Goal: Task Accomplishment & Management: Complete application form

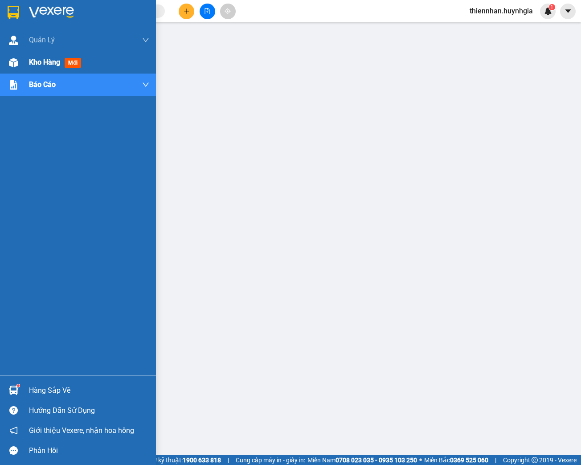
click at [13, 64] on img at bounding box center [13, 62] width 9 height 9
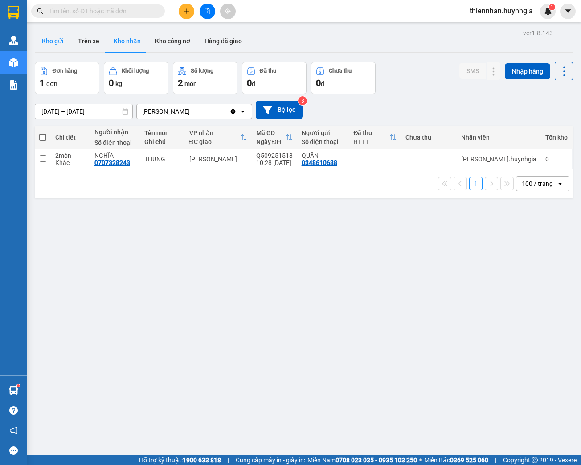
drag, startPoint x: 54, startPoint y: 38, endPoint x: 51, endPoint y: 44, distance: 6.8
click at [53, 41] on button "Kho gửi" at bounding box center [53, 40] width 36 height 21
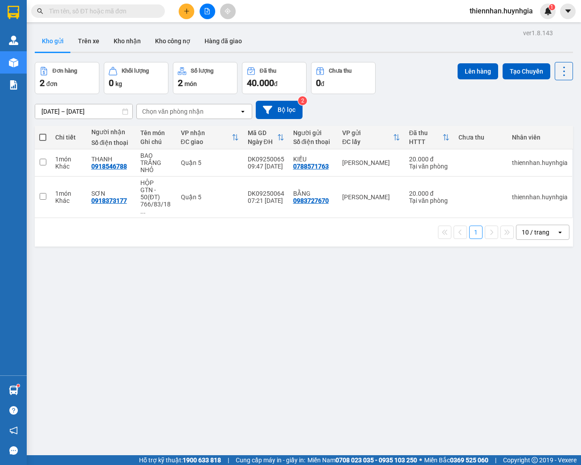
click at [318, 302] on div "ver 1.8.143 Kho gửi Trên xe Kho nhận Kho công nợ Hàng đã giao Đơn hàng 2 đơn Kh…" at bounding box center [303, 259] width 545 height 465
click at [399, 93] on div "Đơn hàng 2 đơn Khối lượng 0 kg Số lượng 2 món Đã thu 40.000 đ Chưa thu 0 đ Lên …" at bounding box center [304, 78] width 538 height 32
click at [185, 12] on icon "plus" at bounding box center [187, 11] width 6 height 6
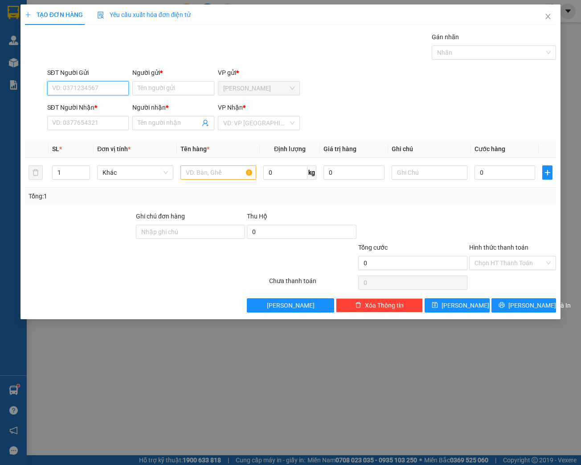
click at [72, 86] on input "SĐT Người Gửi" at bounding box center [88, 88] width 82 height 14
type input "0972621447"
click at [94, 106] on div "0972621447 - [PERSON_NAME]" at bounding box center [97, 106] width 88 height 10
type input "[PERSON_NAME]"
type input "0903033508"
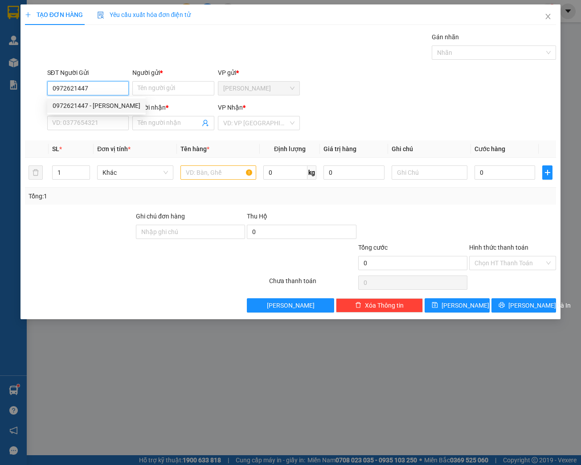
type input "SÁU"
type input "0972621447"
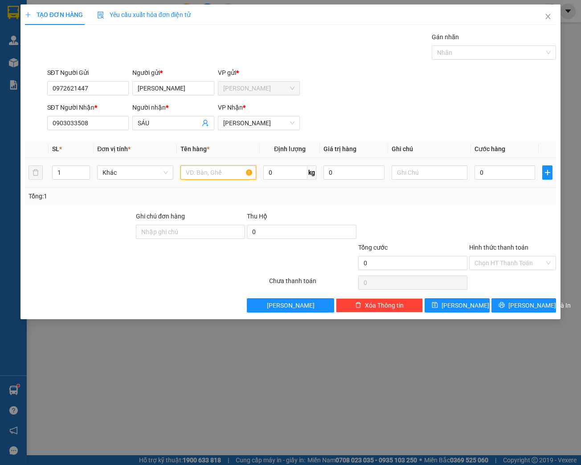
click at [203, 171] on input "text" at bounding box center [218, 172] width 76 height 14
type input "CÂY ĐÀN"
click at [506, 173] on input "0" at bounding box center [504, 172] width 61 height 14
click at [535, 306] on span "[PERSON_NAME] và In" at bounding box center [539, 305] width 62 height 10
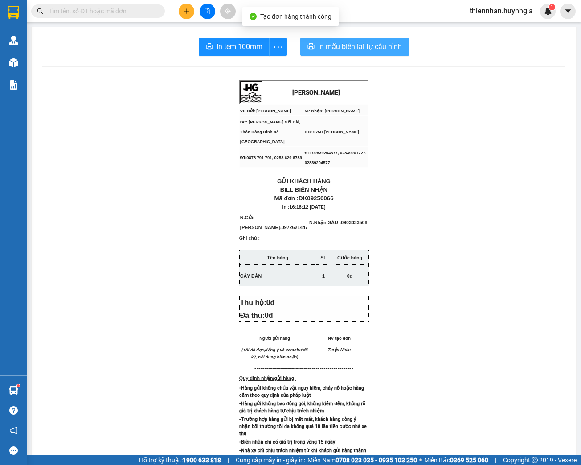
click at [390, 45] on span "In mẫu biên lai tự cấu hình" at bounding box center [360, 46] width 84 height 11
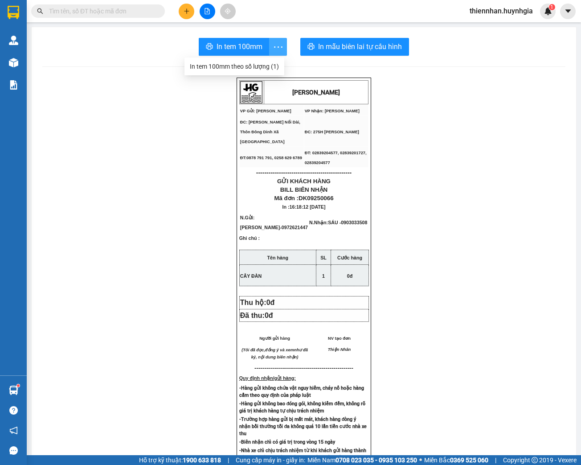
click at [277, 47] on icon "more" at bounding box center [278, 46] width 11 height 11
click at [266, 69] on div "In tem 100mm theo số lượng (1)" at bounding box center [234, 66] width 89 height 10
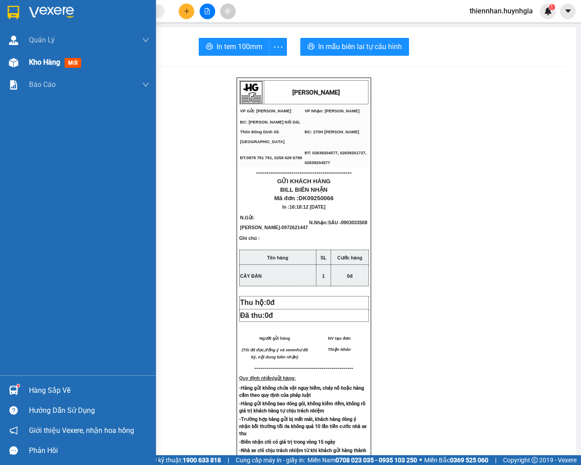
click at [49, 62] on span "Kho hàng" at bounding box center [44, 62] width 31 height 8
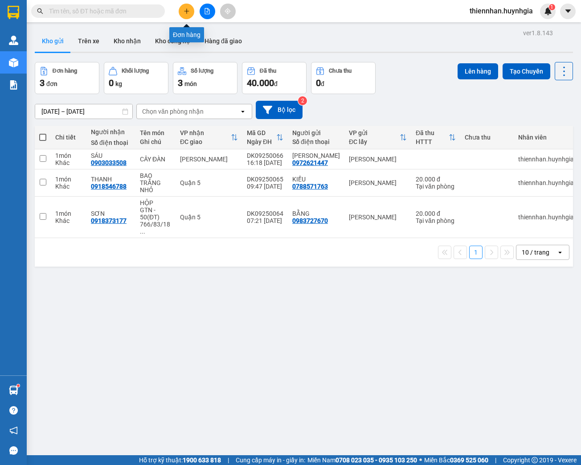
click at [185, 12] on icon "plus" at bounding box center [187, 11] width 6 height 6
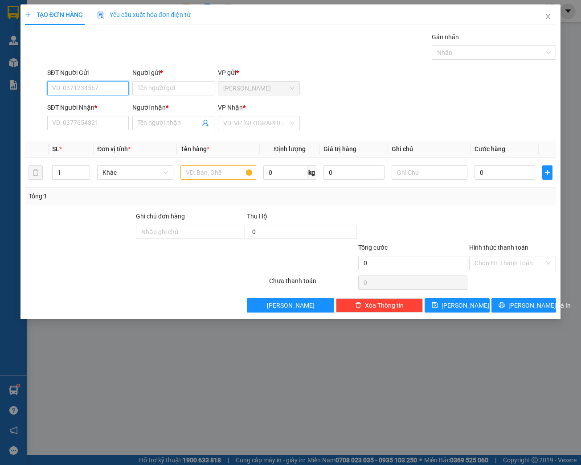
click at [99, 90] on input "SĐT Người Gửi" at bounding box center [88, 88] width 82 height 14
type input "0986311297"
click at [102, 103] on div "0986311297 - TY" at bounding box center [88, 106] width 71 height 10
type input "TY"
type input "0906994445"
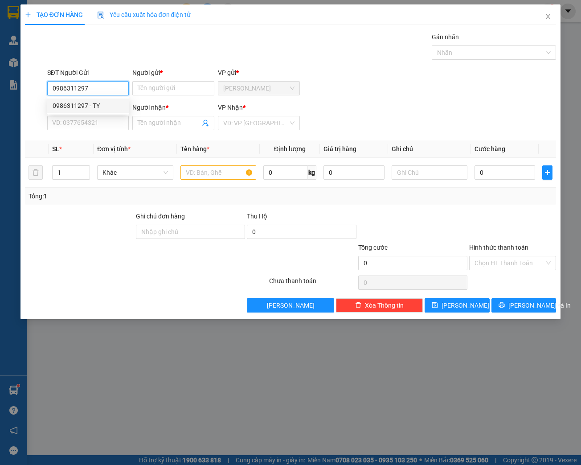
type input "VIỆT"
type input "0986311297"
click at [218, 174] on input "text" at bounding box center [218, 172] width 76 height 14
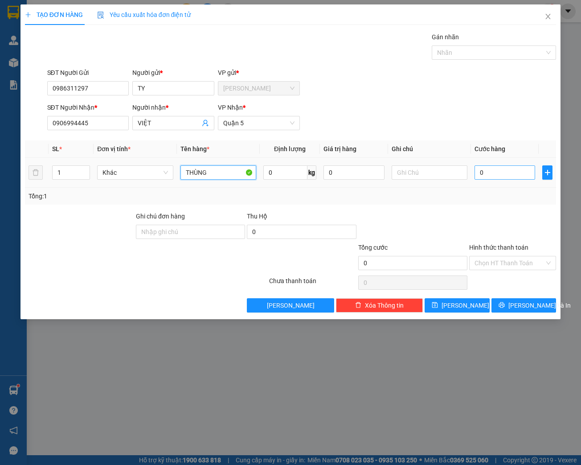
type input "THÙNG"
click at [485, 175] on input "0" at bounding box center [504, 172] width 61 height 14
type input "4"
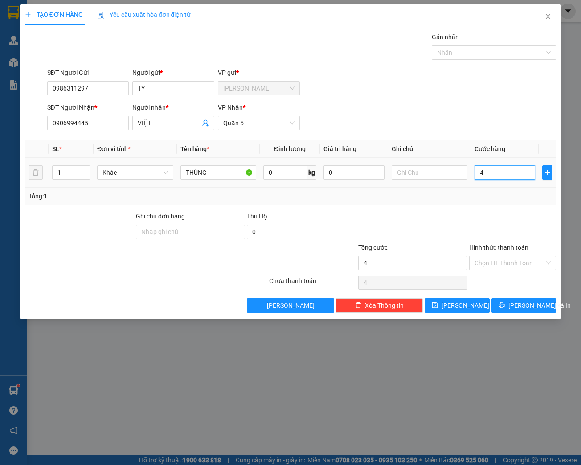
type input "40"
type input "400"
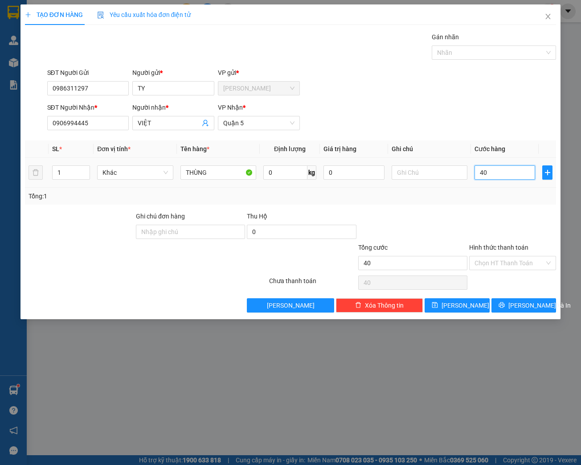
type input "400"
type input "4.000"
type input "40.000"
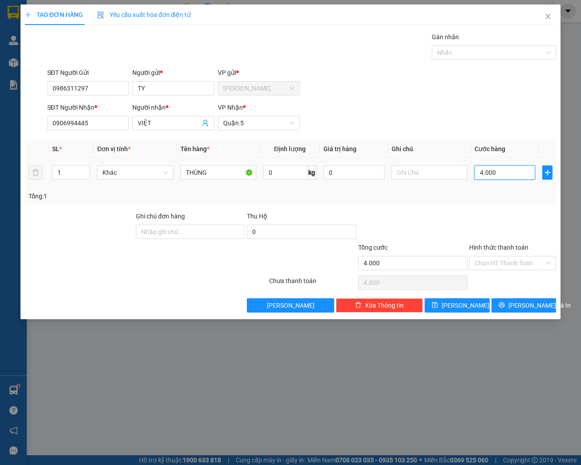
type input "40.000"
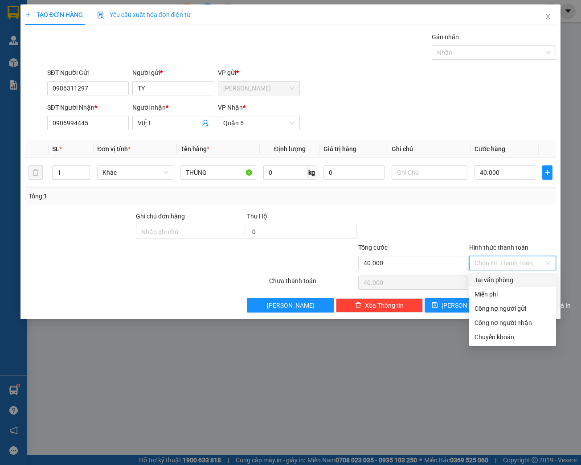
click at [513, 262] on input "Hình thức thanh toán" at bounding box center [509, 262] width 70 height 13
click at [505, 282] on div "Tại văn phòng" at bounding box center [512, 280] width 76 height 10
type input "0"
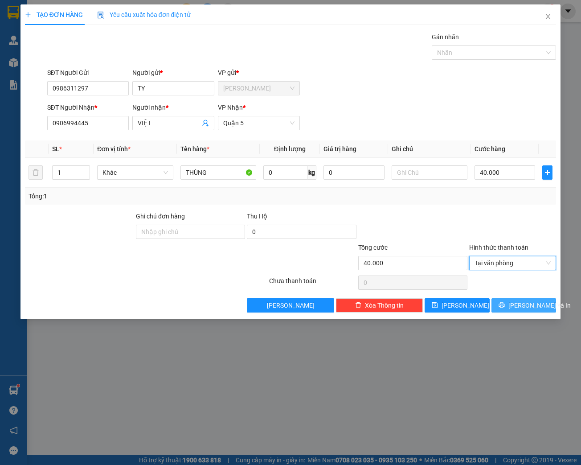
click at [526, 303] on span "[PERSON_NAME] và In" at bounding box center [539, 305] width 62 height 10
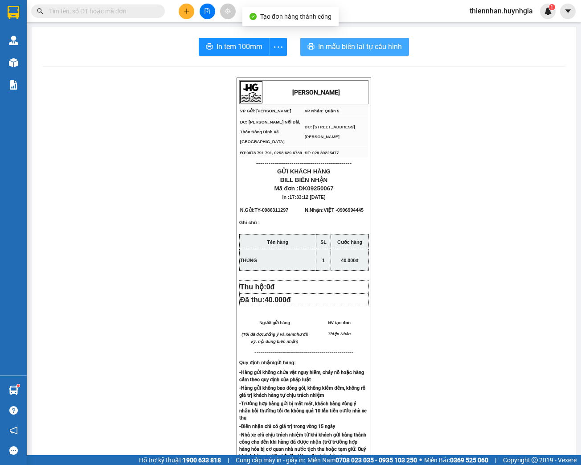
click at [393, 47] on span "In mẫu biên lai tự cấu hình" at bounding box center [360, 46] width 84 height 11
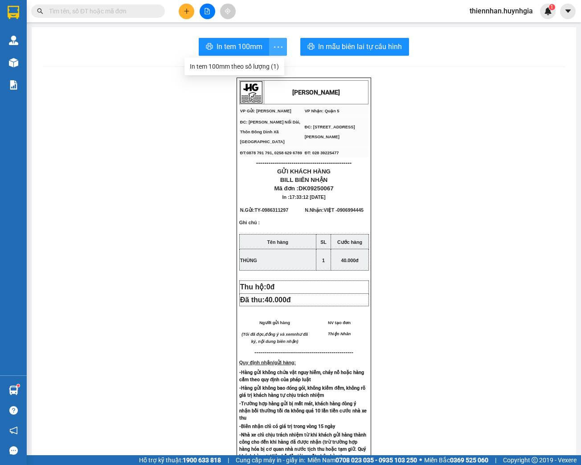
click at [279, 46] on icon "more" at bounding box center [278, 46] width 8 height 1
click at [271, 70] on div "In tem 100mm theo số lượng (1)" at bounding box center [234, 66] width 89 height 10
click at [185, 10] on icon "plus" at bounding box center [187, 11] width 6 height 6
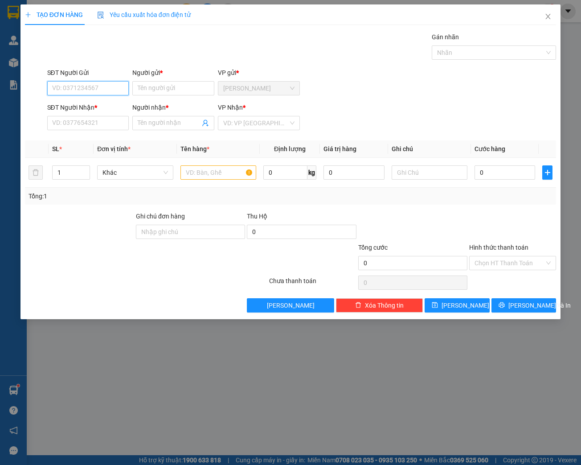
click at [78, 85] on input "SĐT Người Gửi" at bounding box center [88, 88] width 82 height 14
click at [96, 106] on div "0933152352 - [PERSON_NAME]" at bounding box center [97, 106] width 88 height 10
type input "0933152352"
type input "[PERSON_NAME]"
type input "0987299318"
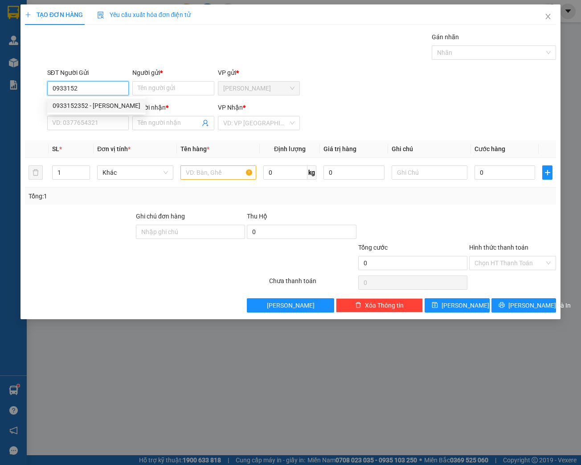
type input "LIÊM"
type input "0933152352"
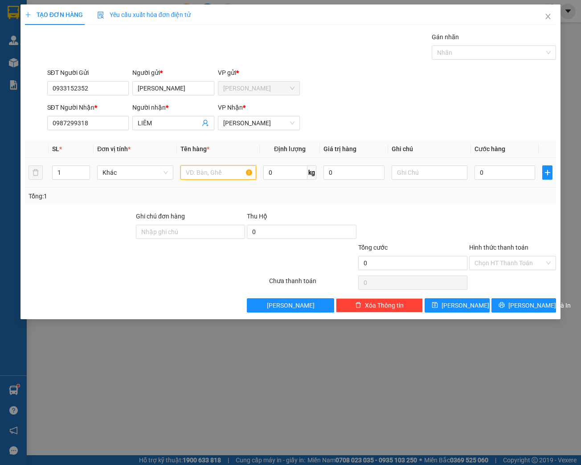
click at [196, 173] on input "text" at bounding box center [218, 172] width 76 height 14
type input "THÙNG"
click at [488, 168] on input "0" at bounding box center [504, 172] width 61 height 14
type input "4"
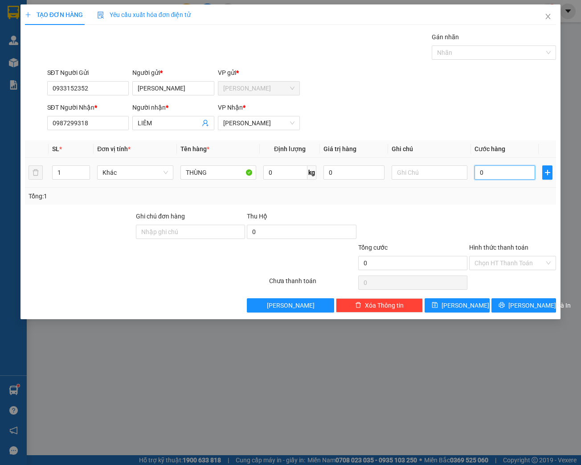
type input "4"
type input "40"
type input "400"
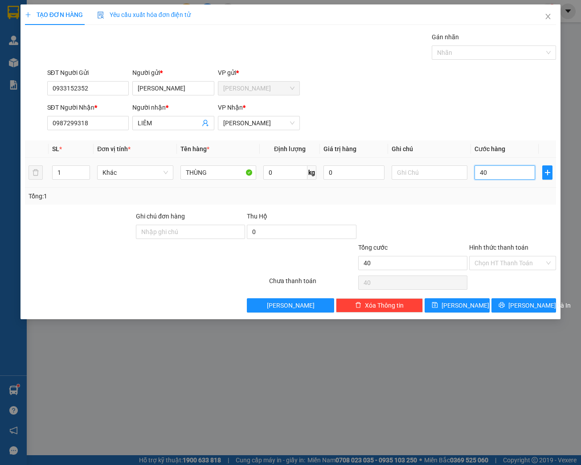
type input "400"
type input "4.000"
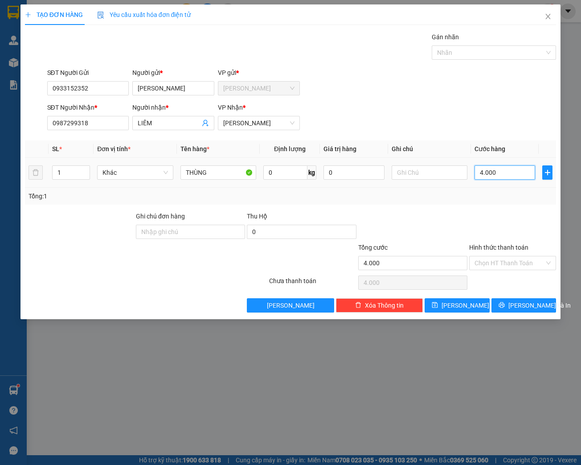
type input "40.000"
click at [525, 261] on input "Hình thức thanh toán" at bounding box center [509, 262] width 70 height 13
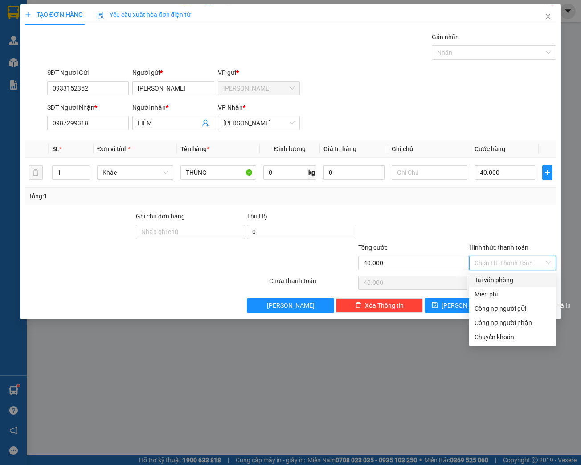
click at [510, 280] on div "Tại văn phòng" at bounding box center [512, 280] width 76 height 10
type input "0"
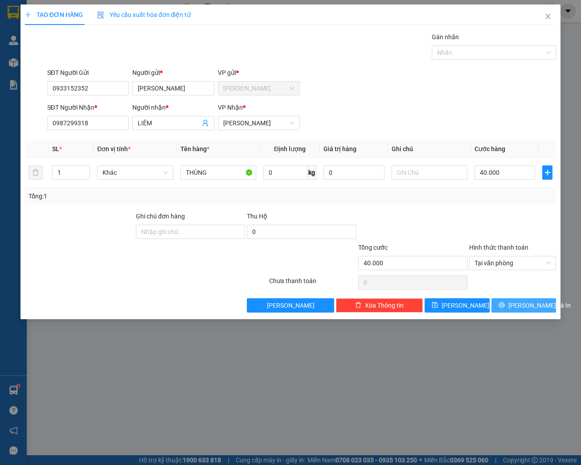
click at [529, 303] on span "[PERSON_NAME] và In" at bounding box center [539, 305] width 62 height 10
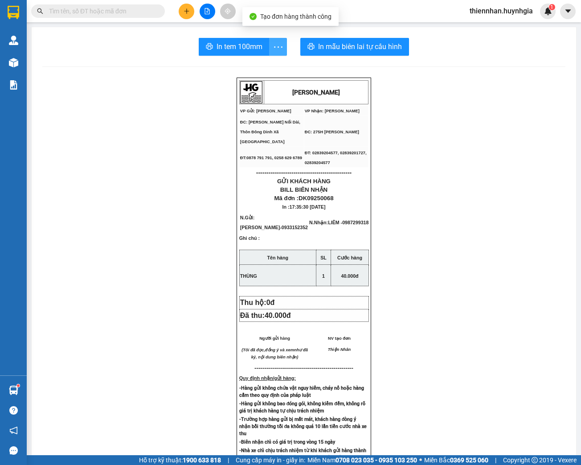
click at [273, 45] on icon "more" at bounding box center [278, 46] width 11 height 11
click at [261, 64] on div "In tem 100mm theo số lượng (1)" at bounding box center [234, 66] width 89 height 10
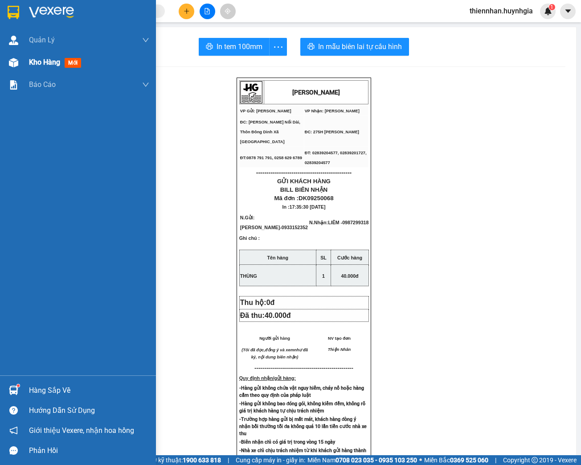
click at [39, 61] on span "Kho hàng" at bounding box center [44, 62] width 31 height 8
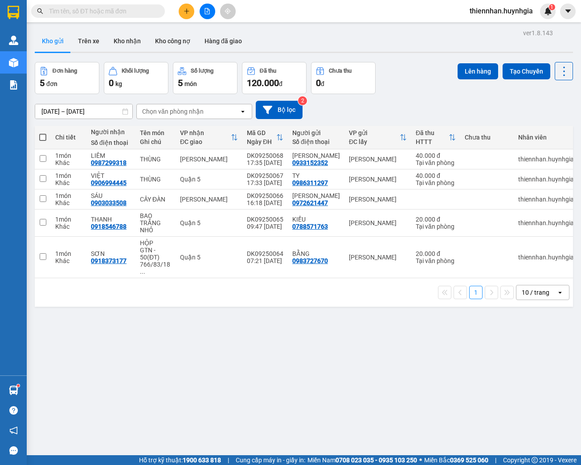
click at [185, 12] on icon "plus" at bounding box center [187, 11] width 6 height 6
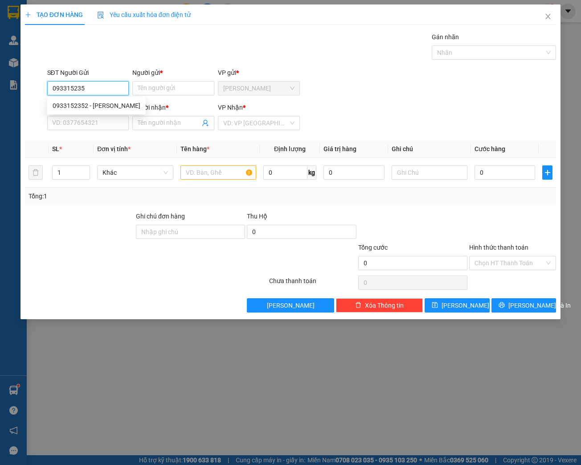
type input "0933152352"
click at [115, 106] on div "0933152352 - [PERSON_NAME]" at bounding box center [97, 106] width 88 height 10
type input "[PERSON_NAME]"
type input "0987299318"
type input "LIÊM"
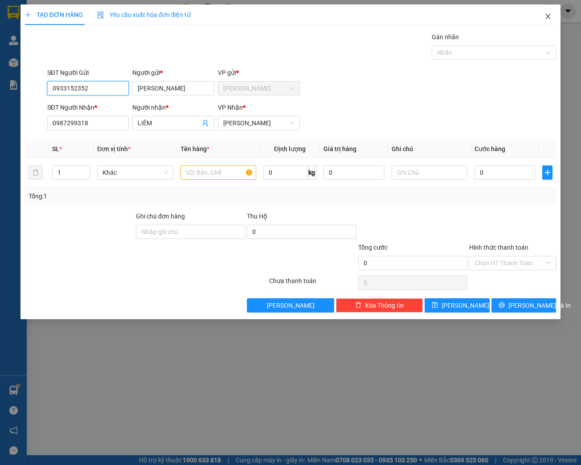
type input "0933152352"
click at [549, 15] on icon "close" at bounding box center [548, 16] width 5 height 5
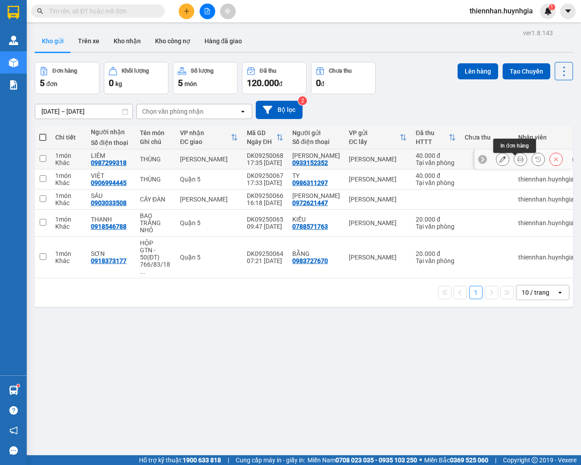
click at [517, 161] on icon at bounding box center [520, 159] width 6 height 6
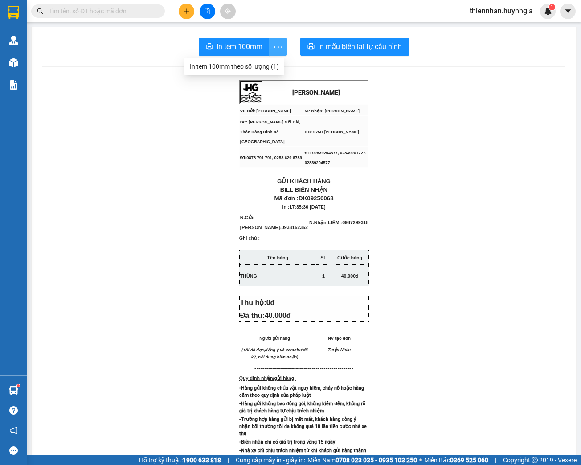
click at [279, 44] on icon "more" at bounding box center [278, 46] width 11 height 11
click at [274, 69] on div "In tem 100mm theo số lượng (1)" at bounding box center [234, 66] width 89 height 10
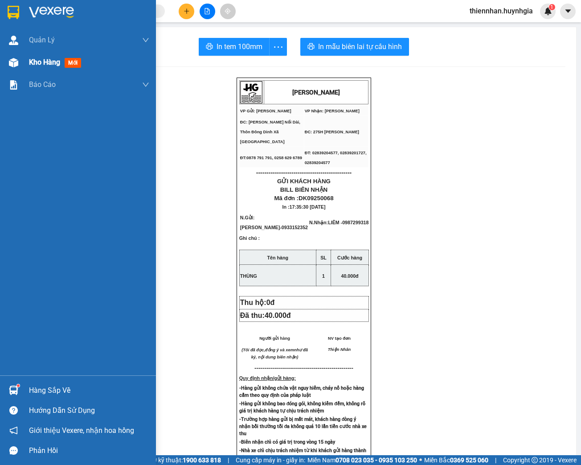
click at [47, 63] on span "Kho hàng" at bounding box center [44, 62] width 31 height 8
